Goal: Navigation & Orientation: Find specific page/section

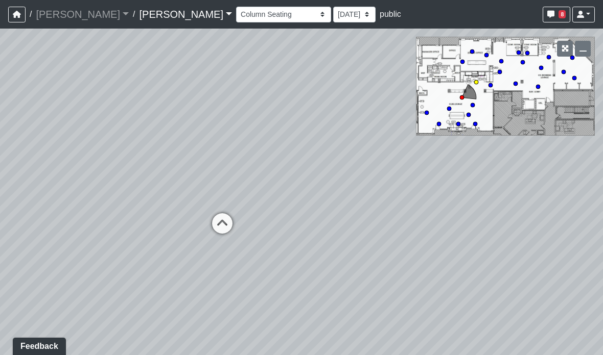
click at [236, 214] on icon at bounding box center [222, 229] width 31 height 31
click at [414, 261] on icon at bounding box center [404, 276] width 31 height 31
click at [262, 182] on icon at bounding box center [271, 197] width 31 height 31
click at [312, 194] on icon at bounding box center [300, 209] width 31 height 31
click at [189, 225] on div "Loading... Entry Loading... Laundry Loading... Living Room Loading... Hall 1 Lo…" at bounding box center [301, 192] width 603 height 327
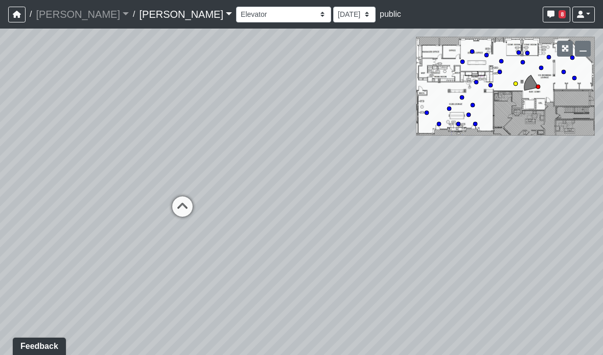
click at [175, 197] on icon at bounding box center [182, 212] width 31 height 31
click at [269, 194] on icon at bounding box center [274, 209] width 31 height 31
select select "pvkAeK2yHxRDjH4r1VW39d"
click at [185, 352] on div "Loading... Entry Loading... Laundry Loading... Living Room Loading... Hall 1 Lo…" at bounding box center [301, 192] width 603 height 327
